Goal: Task Accomplishment & Management: Complete application form

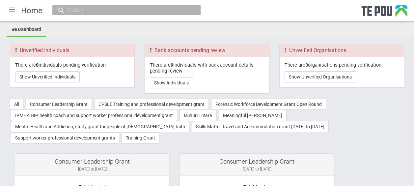
click at [15, 11] on div at bounding box center [12, 10] width 16 height 16
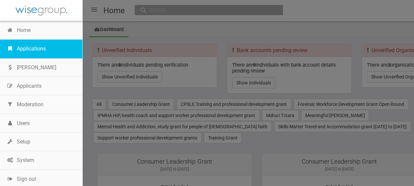
click at [30, 45] on link "Applications" at bounding box center [41, 49] width 82 height 18
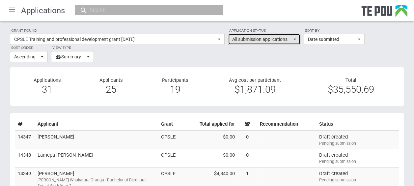
click at [290, 38] on span "All submission applications" at bounding box center [262, 39] width 60 height 7
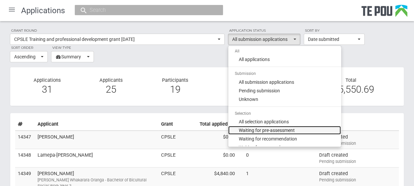
click at [275, 128] on span "Waiting for pre-assessment" at bounding box center [267, 130] width 56 height 7
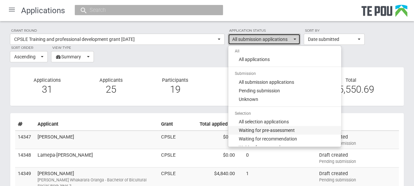
select select "100"
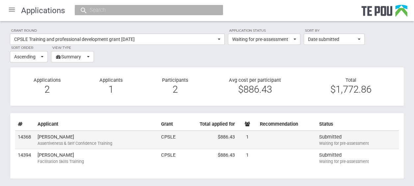
click at [137, 134] on td "Susan Prothero Assertiveness & Self Confidence Training" at bounding box center [96, 139] width 123 height 18
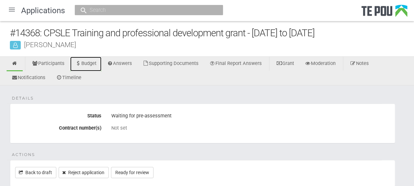
click at [99, 63] on link "Budget" at bounding box center [85, 64] width 31 height 14
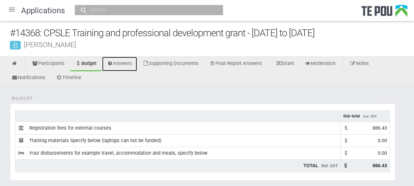
click at [127, 63] on link "Answers" at bounding box center [119, 64] width 35 height 14
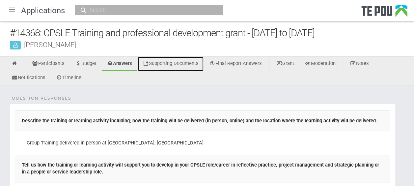
click at [201, 60] on link "Supporting Documents" at bounding box center [171, 64] width 66 height 14
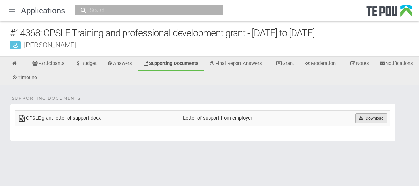
click at [370, 118] on link "Download" at bounding box center [371, 118] width 32 height 10
click at [16, 64] on icon at bounding box center [15, 63] width 6 height 5
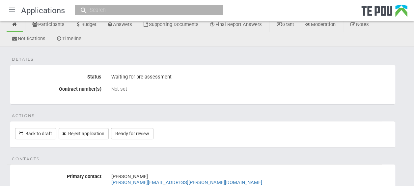
scroll to position [40, 0]
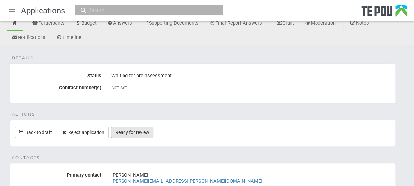
click at [142, 129] on link "Ready for review" at bounding box center [132, 131] width 42 height 11
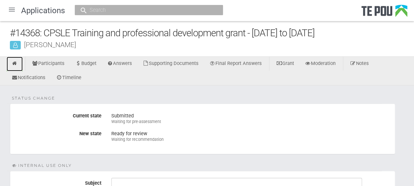
click at [16, 63] on icon at bounding box center [15, 63] width 6 height 5
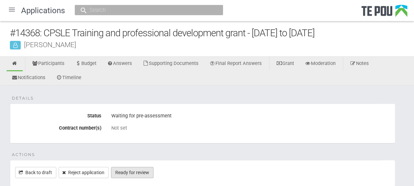
click at [143, 172] on link "Ready for review" at bounding box center [132, 172] width 42 height 11
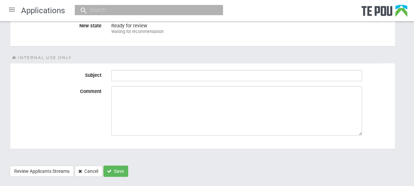
scroll to position [109, 0]
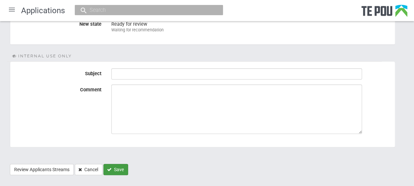
click at [117, 169] on button "Save" at bounding box center [115, 169] width 25 height 11
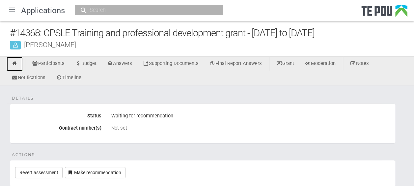
click at [16, 62] on icon at bounding box center [15, 63] width 6 height 5
click at [12, 11] on div at bounding box center [12, 10] width 16 height 16
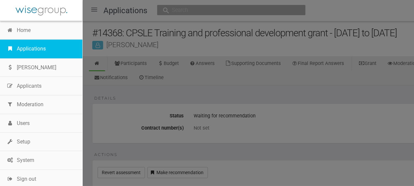
click at [25, 46] on link "Applications" at bounding box center [41, 49] width 82 height 18
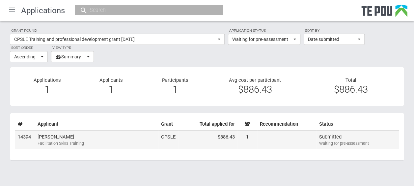
click at [130, 137] on td "[PERSON_NAME] Facilitation Skills Training" at bounding box center [96, 139] width 123 height 18
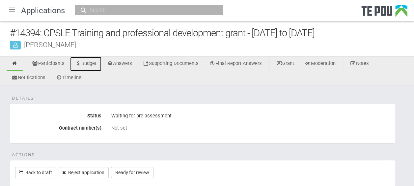
click at [98, 63] on link "Budget" at bounding box center [85, 64] width 31 height 14
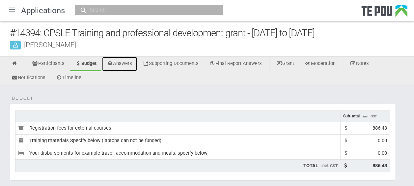
click at [117, 67] on link "Answers" at bounding box center [119, 64] width 35 height 14
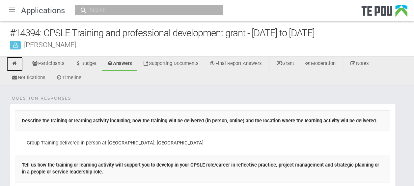
click at [16, 64] on icon at bounding box center [15, 63] width 6 height 5
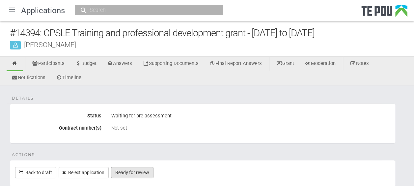
click at [142, 169] on link "Ready for review" at bounding box center [132, 172] width 42 height 11
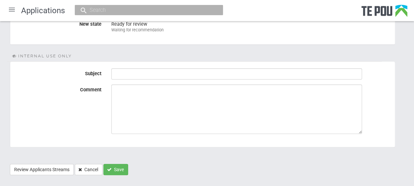
scroll to position [121, 0]
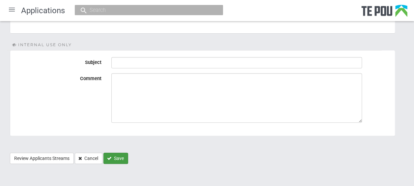
click at [119, 156] on button "Save" at bounding box center [115, 157] width 25 height 11
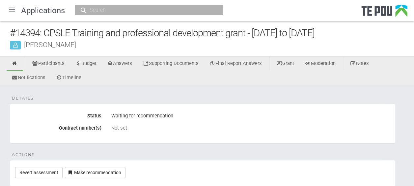
click at [13, 11] on div at bounding box center [12, 10] width 16 height 16
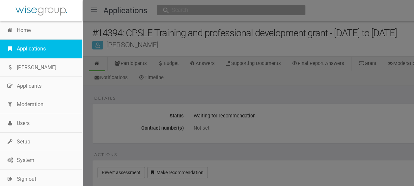
click at [32, 47] on link "Applications" at bounding box center [41, 49] width 82 height 18
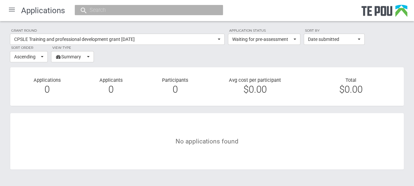
click at [132, 124] on div "No applications found" at bounding box center [207, 141] width 384 height 46
click at [13, 8] on div at bounding box center [12, 10] width 16 height 16
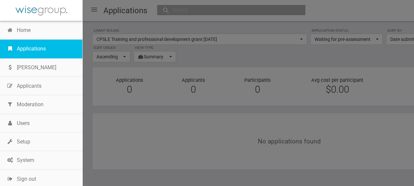
click at [32, 46] on link "Applications" at bounding box center [41, 49] width 82 height 18
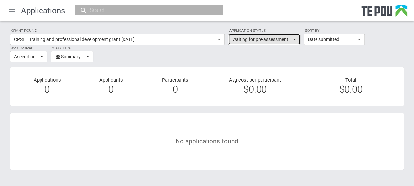
click at [261, 40] on span "Waiting for pre-assessment" at bounding box center [262, 39] width 60 height 7
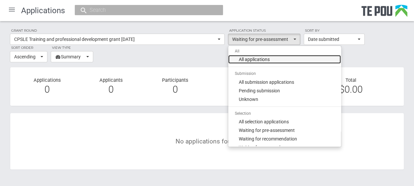
click at [259, 57] on span "All applications" at bounding box center [254, 59] width 31 height 7
select select "all"
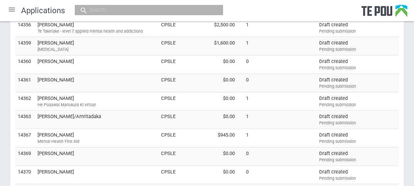
scroll to position [251, 0]
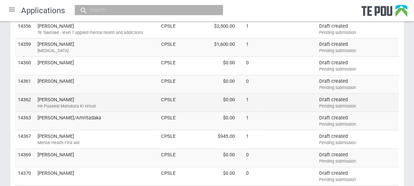
click at [122, 97] on td "Taratoa Smith He Puaawai Manukura Ki virtual" at bounding box center [96, 102] width 123 height 18
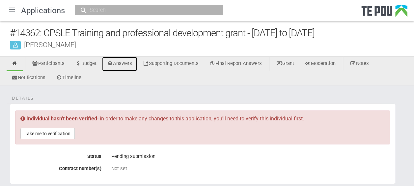
click at [123, 67] on link "Answers" at bounding box center [119, 64] width 35 height 14
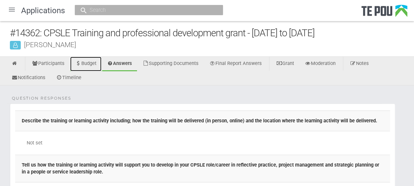
click at [96, 60] on link "Budget" at bounding box center [85, 64] width 31 height 14
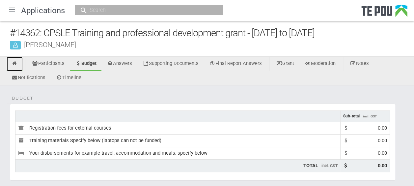
click at [17, 59] on link at bounding box center [15, 64] width 16 height 14
